Goal: Find specific page/section: Locate a particular part of the current website

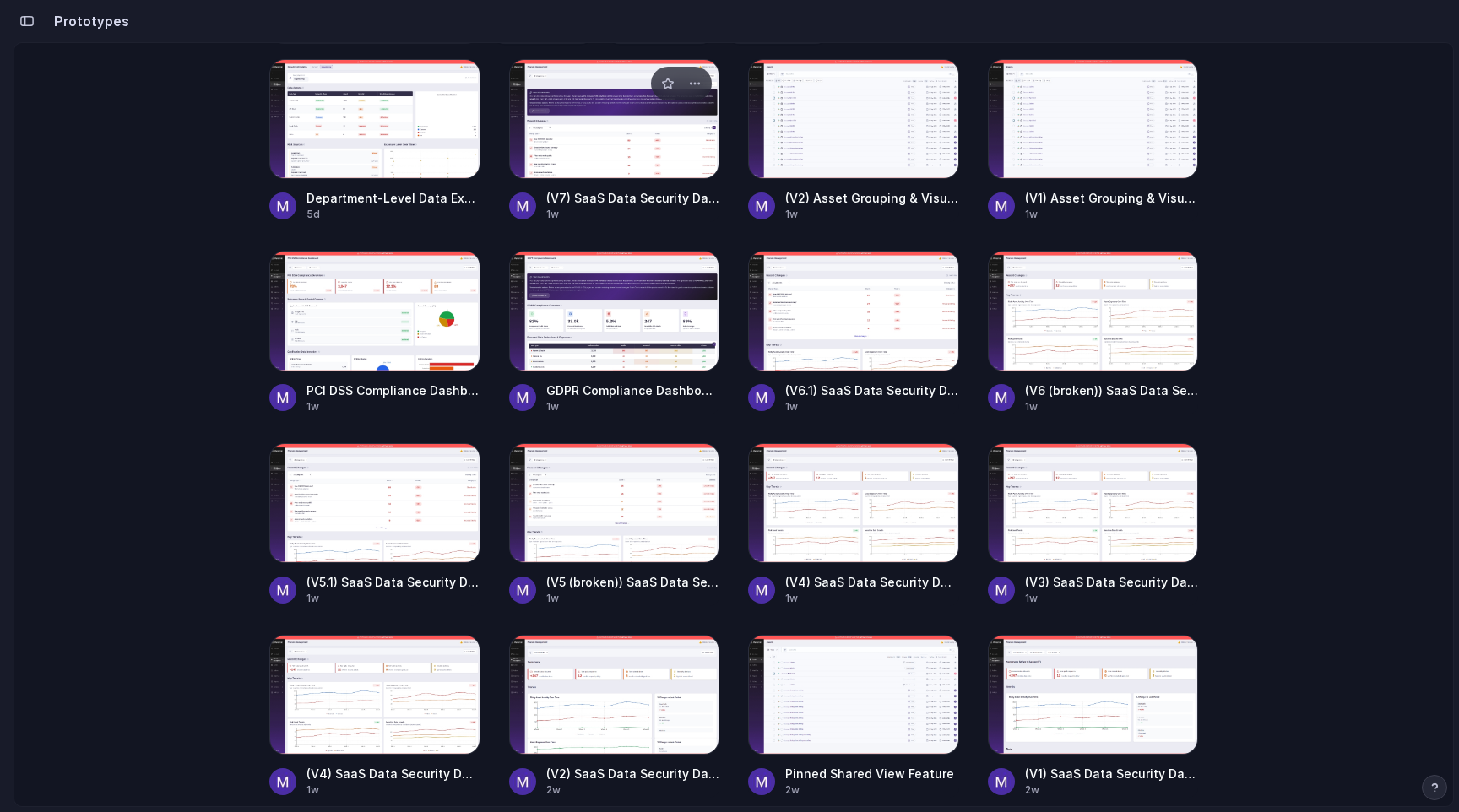
scroll to position [239, 0]
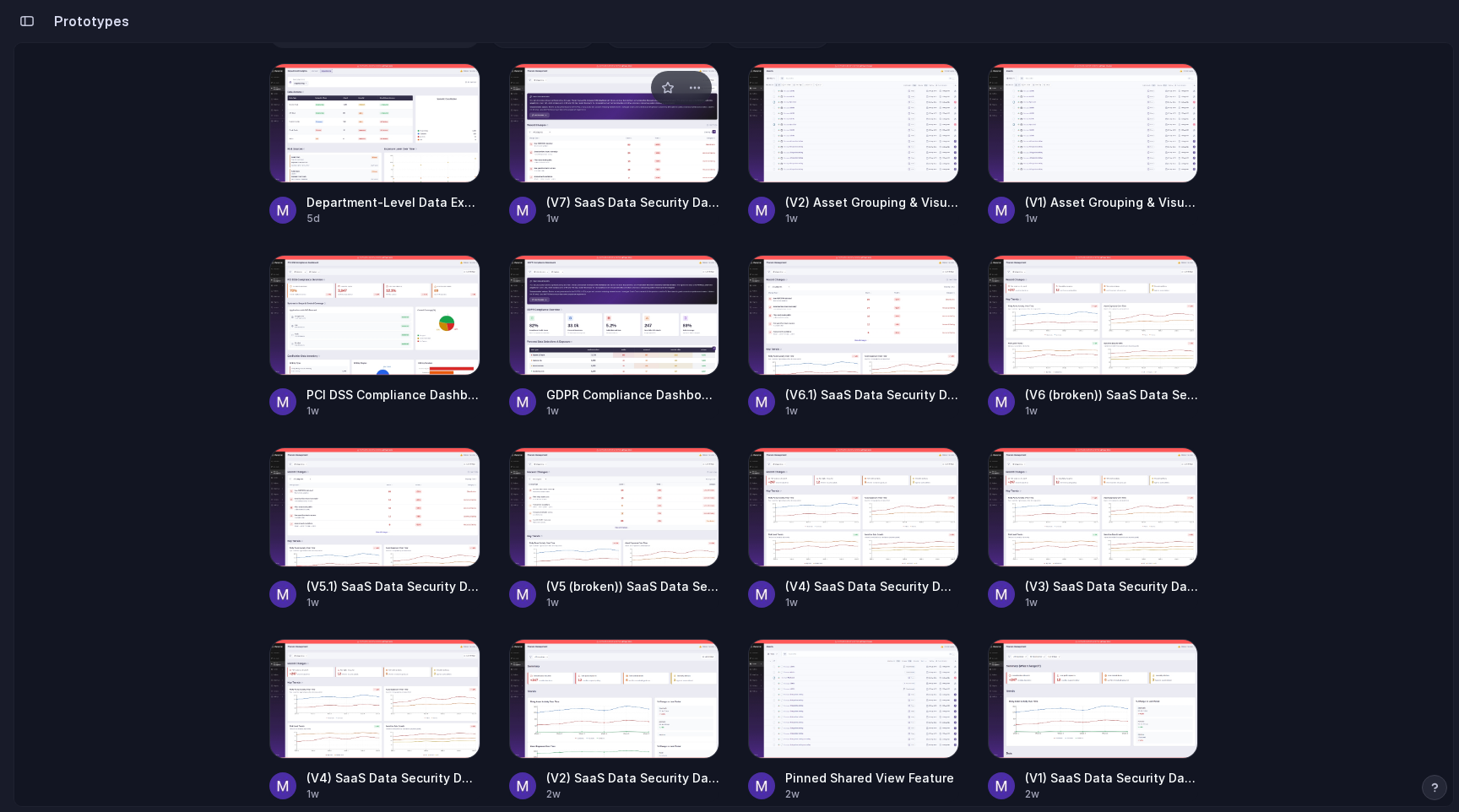
click at [652, 177] on div at bounding box center [614, 123] width 211 height 120
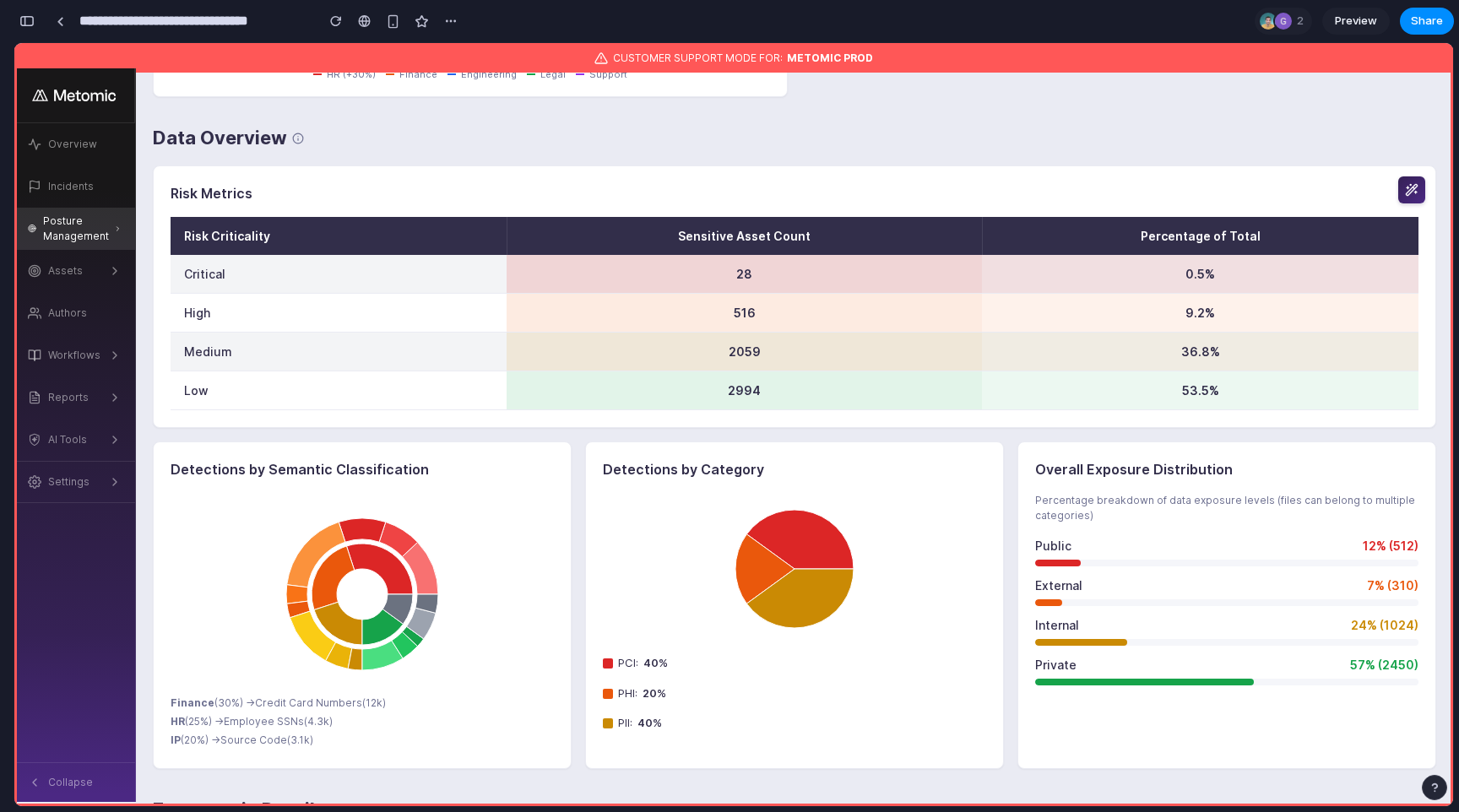
scroll to position [1928, 0]
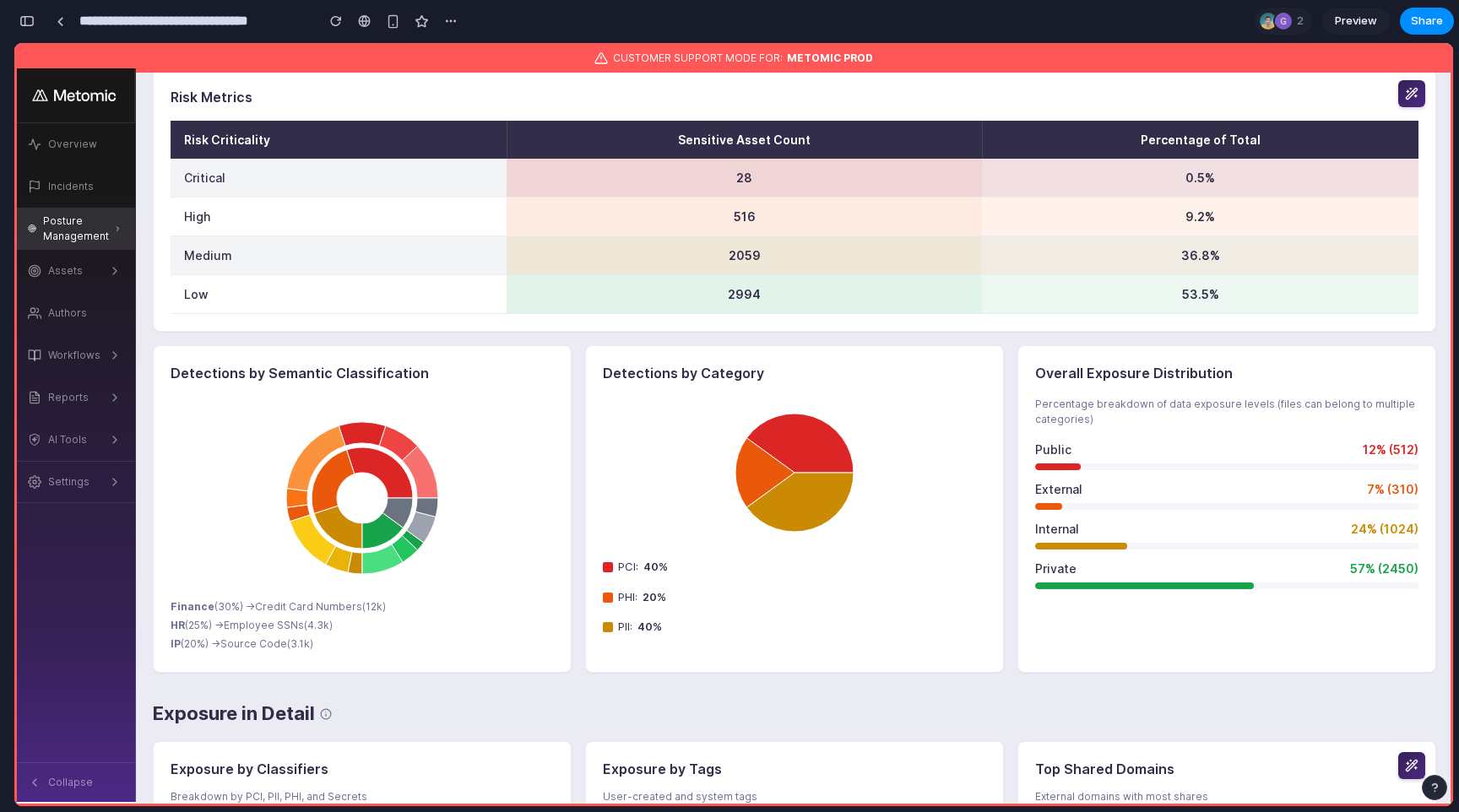
click at [916, 326] on div "Risk Metrics Risk Criticality Sensitive Asset Count Percentage of Total Critica…" at bounding box center [794, 200] width 1283 height 263
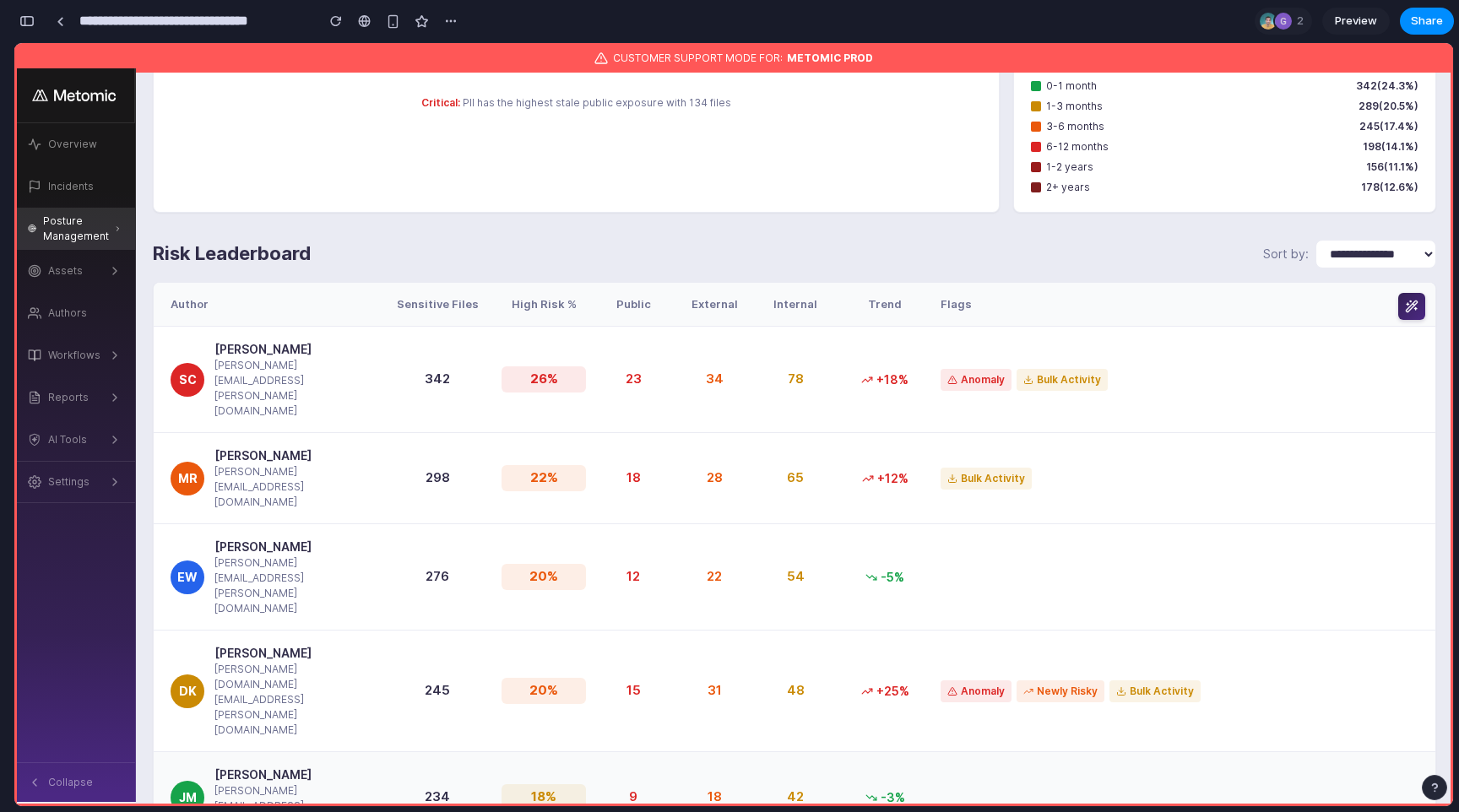
scroll to position [4099, 0]
drag, startPoint x: 622, startPoint y: 353, endPoint x: 806, endPoint y: 360, distance: 184.1
click at [806, 361] on div "SC [PERSON_NAME] [PERSON_NAME][EMAIL_ADDRESS][PERSON_NAME][DOMAIN_NAME] 342 26 …" at bounding box center [794, 378] width 1281 height 106
click at [806, 369] on div "78" at bounding box center [795, 378] width 67 height 19
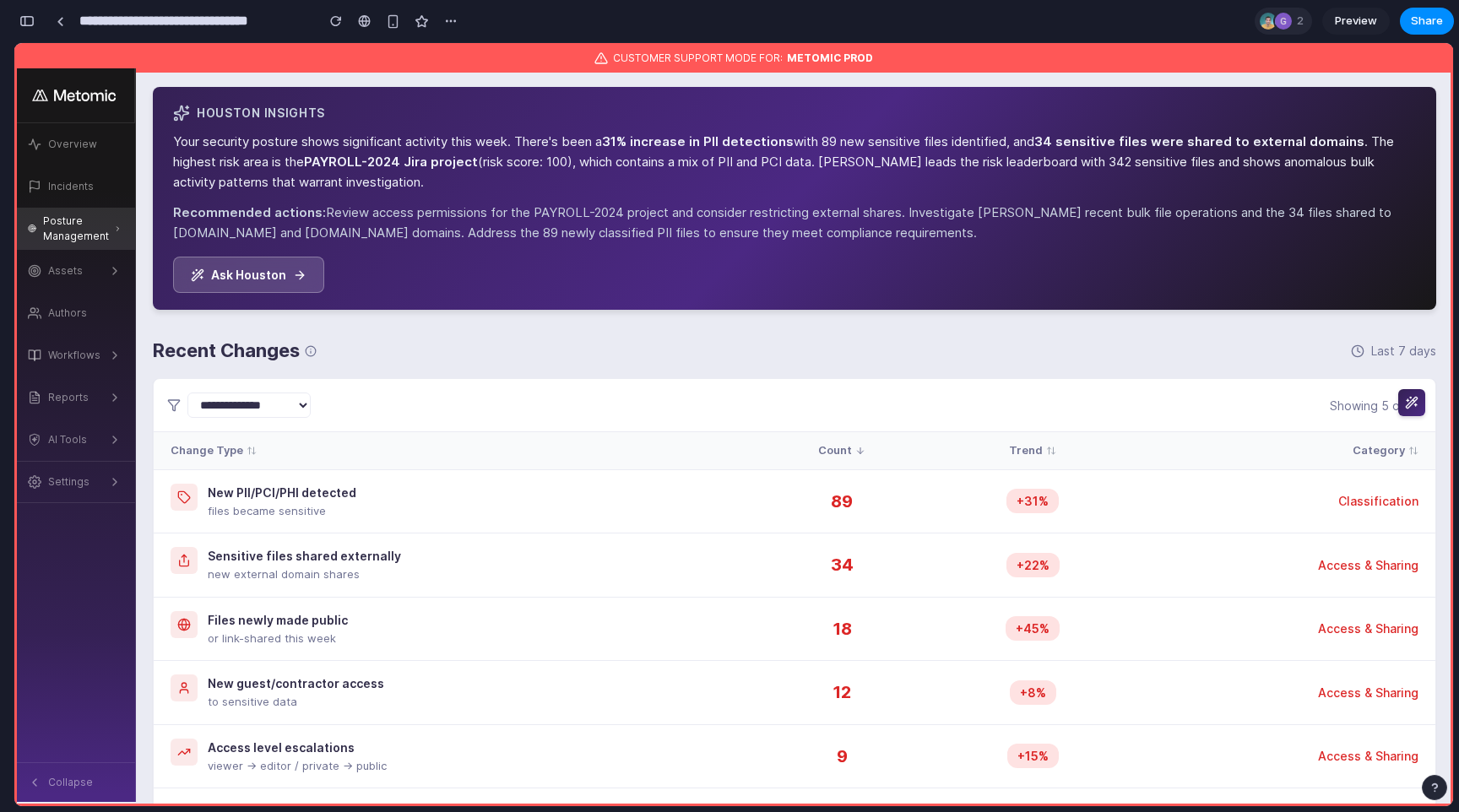
scroll to position [16, 0]
